Goal: Navigation & Orientation: Find specific page/section

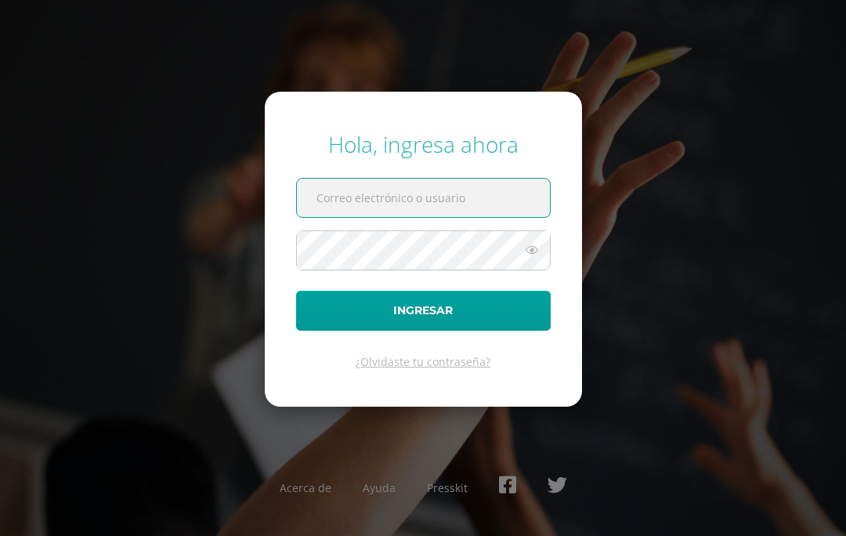
type input "s.rodas.1adb@gmail.com"
click at [423, 331] on button "Ingresar" at bounding box center [423, 311] width 255 height 40
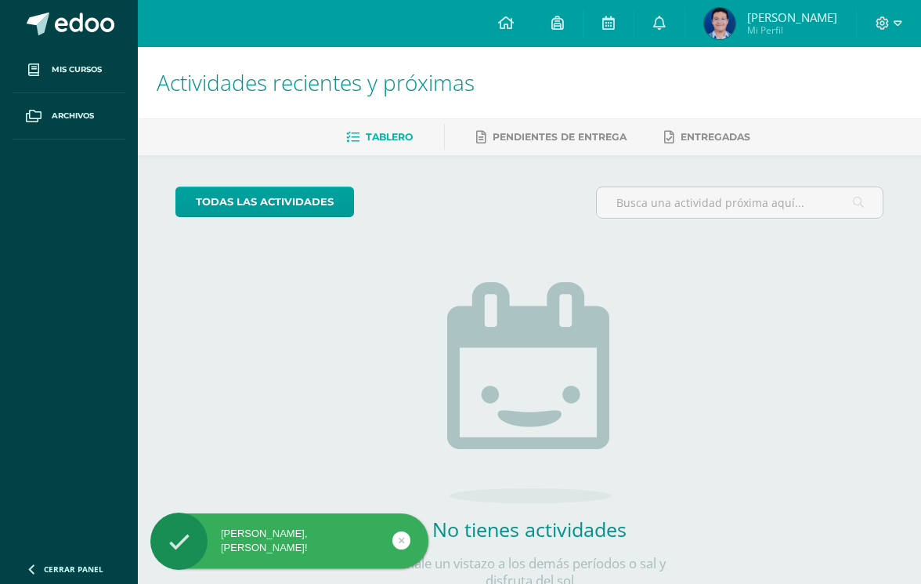
click at [708, 20] on img at bounding box center [719, 23] width 31 height 31
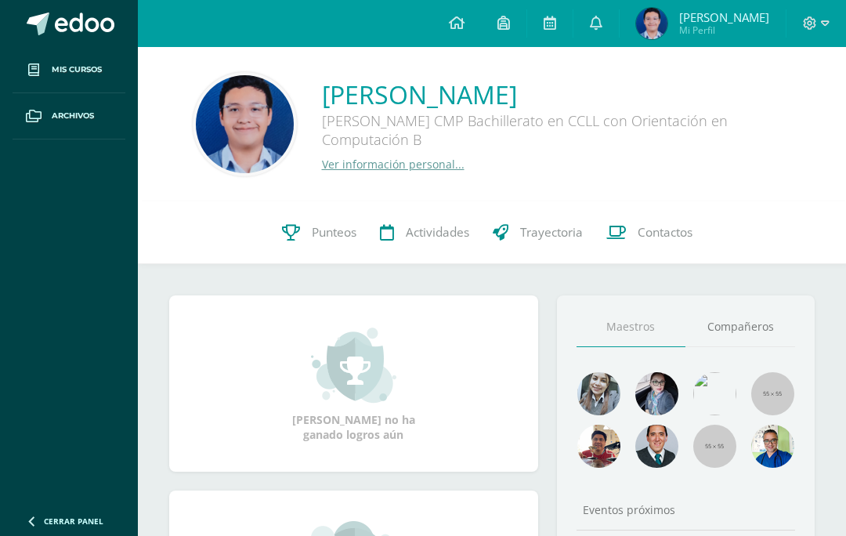
click at [293, 228] on icon at bounding box center [291, 232] width 18 height 16
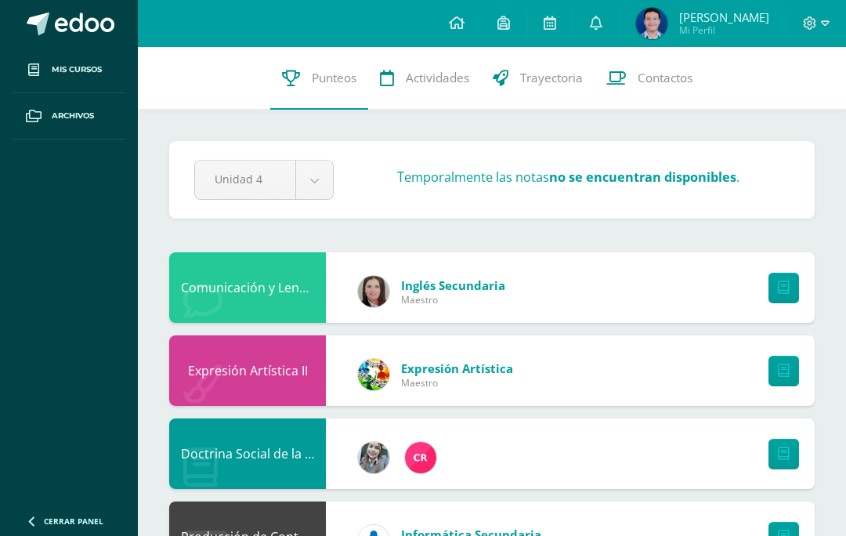
click at [78, 67] on span "Mis cursos" at bounding box center [77, 69] width 50 height 13
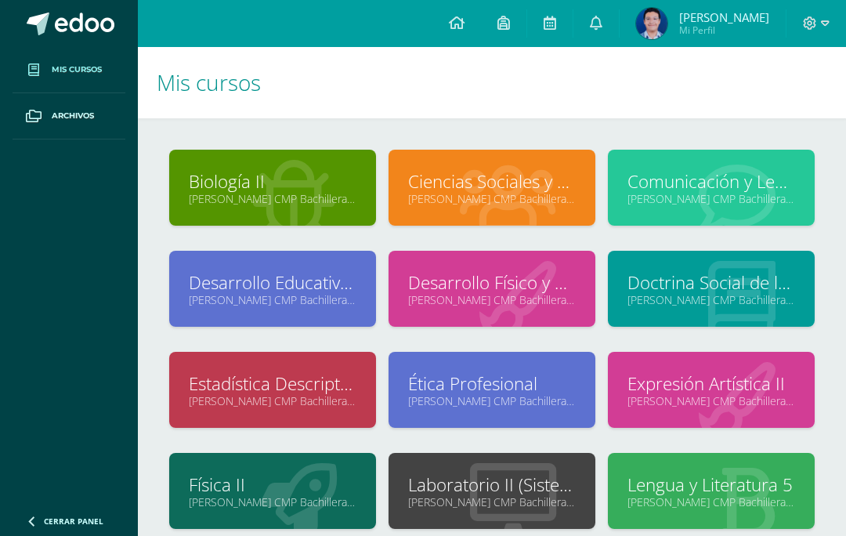
click at [531, 17] on link at bounding box center [549, 23] width 45 height 47
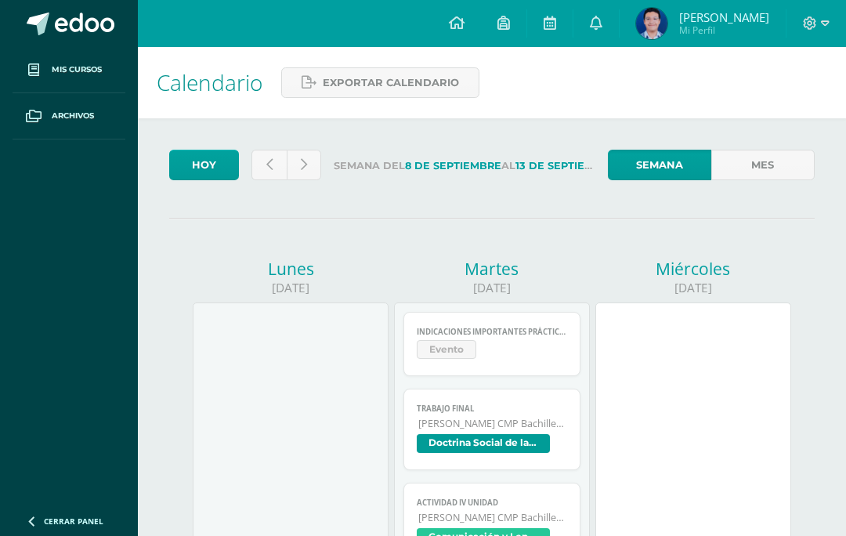
click at [822, 16] on icon at bounding box center [825, 23] width 9 height 14
click at [777, 104] on span "Cerrar sesión" at bounding box center [776, 107] width 70 height 15
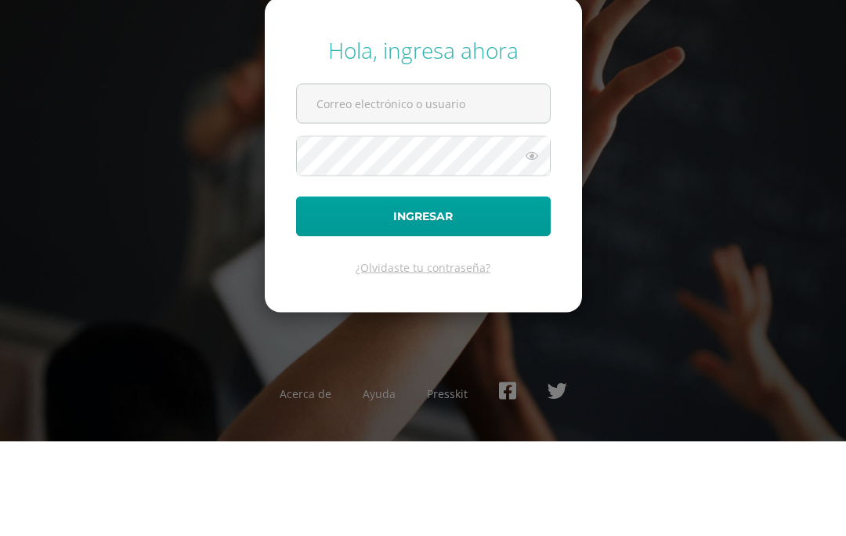
scroll to position [70, 0]
